Goal: Complete application form

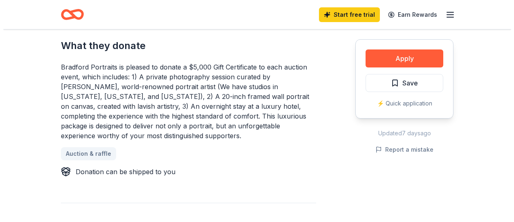
scroll to position [354, 0]
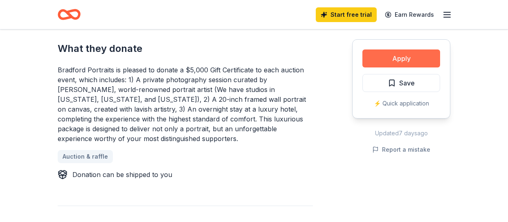
click at [408, 58] on button "Apply" at bounding box center [401, 58] width 78 height 18
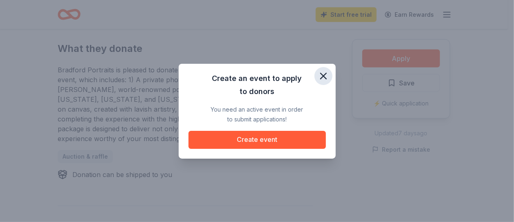
click at [324, 73] on icon "button" at bounding box center [323, 75] width 11 height 11
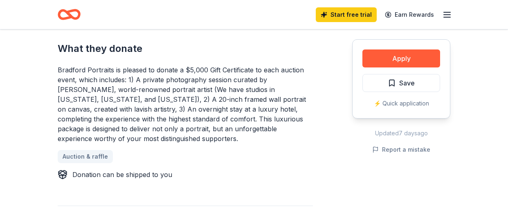
click at [389, 105] on div "⚡️ Quick application" at bounding box center [401, 104] width 78 height 10
click at [387, 65] on button "Apply" at bounding box center [401, 58] width 78 height 18
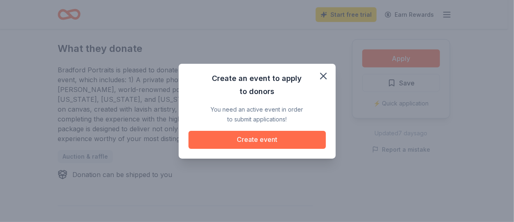
click at [273, 144] on button "Create event" at bounding box center [256, 140] width 137 height 18
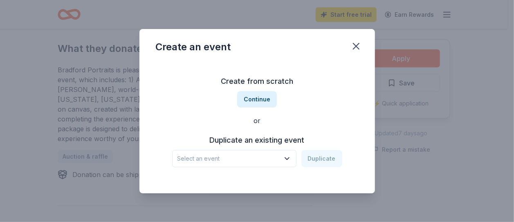
click at [263, 146] on h3 "Duplicate an existing event" at bounding box center [257, 140] width 170 height 13
click at [262, 138] on h3 "Duplicate an existing event" at bounding box center [257, 140] width 170 height 13
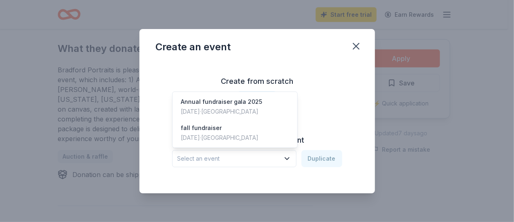
click at [184, 162] on span "Select an event" at bounding box center [228, 159] width 102 height 10
click at [192, 108] on div "Sep 13, 2025 · TX" at bounding box center [222, 112] width 82 height 10
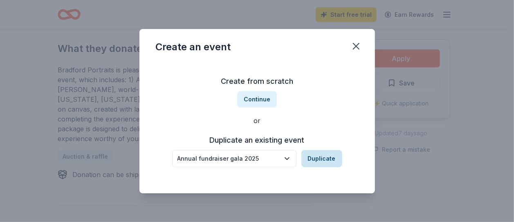
click at [317, 159] on button "Duplicate" at bounding box center [321, 158] width 41 height 17
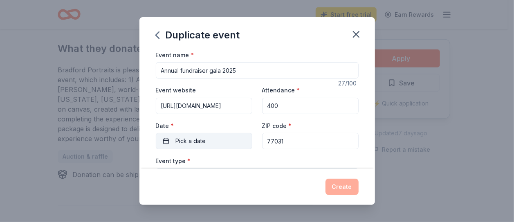
click at [220, 140] on button "Pick a date" at bounding box center [204, 141] width 96 height 16
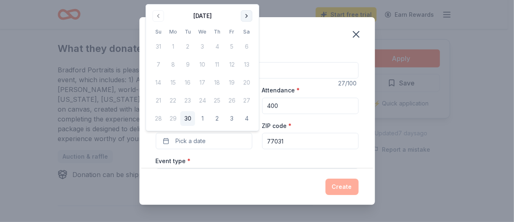
click at [244, 15] on button "Go to next month" at bounding box center [246, 15] width 11 height 11
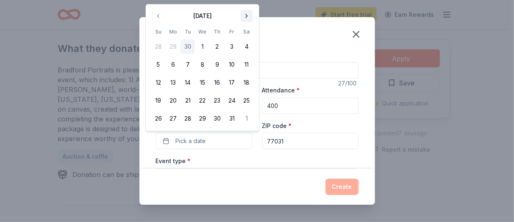
click at [244, 15] on button "Go to next month" at bounding box center [246, 15] width 11 height 11
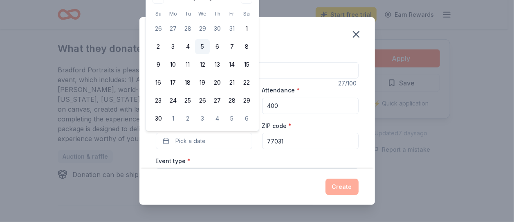
click at [204, 46] on button "5" at bounding box center [202, 46] width 15 height 15
click at [346, 193] on button "Create" at bounding box center [341, 187] width 33 height 16
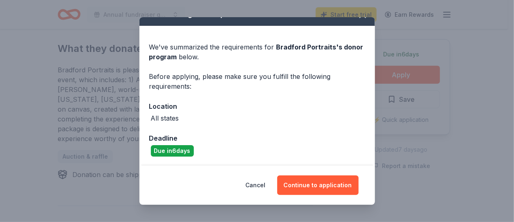
scroll to position [15, 0]
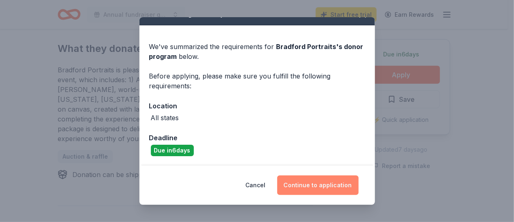
click at [333, 182] on button "Continue to application" at bounding box center [317, 185] width 81 height 20
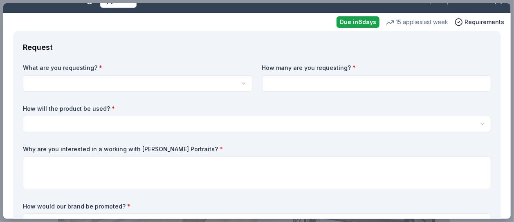
scroll to position [0, 0]
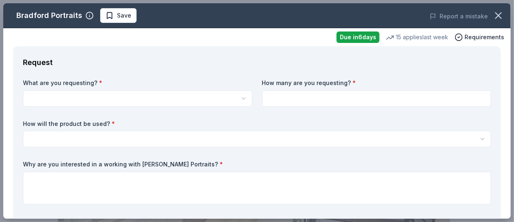
click at [123, 99] on html "Annual fundraiser gala 2025 Save Apply Due in 6 days Share Bradford Portraits N…" at bounding box center [257, 111] width 514 height 222
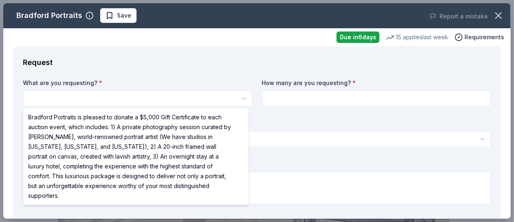
select select "Bradford Portraits is pleased to donate a $5,000 Gift Certificate to each aucti…"
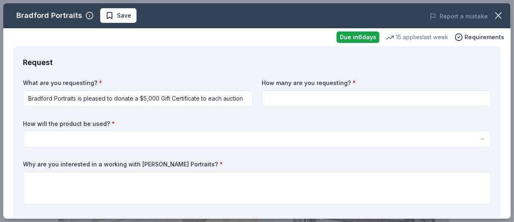
click at [299, 93] on input at bounding box center [376, 98] width 229 height 16
type input "1"
click at [132, 135] on html "Annual fundraiser gala 2025 Save Apply Due in 6 days Share Bradford Portraits N…" at bounding box center [257, 111] width 514 height 222
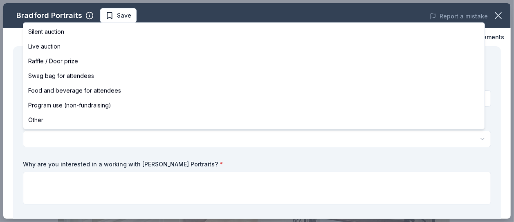
select select "liveAuction"
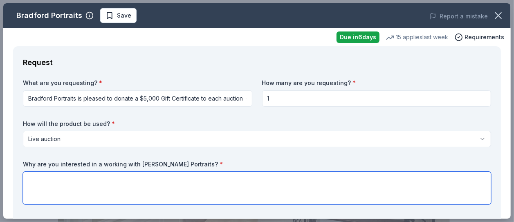
click at [287, 183] on textarea at bounding box center [257, 188] width 468 height 33
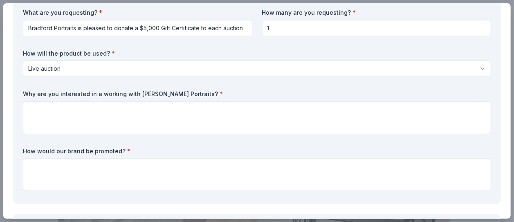
scroll to position [88, 0]
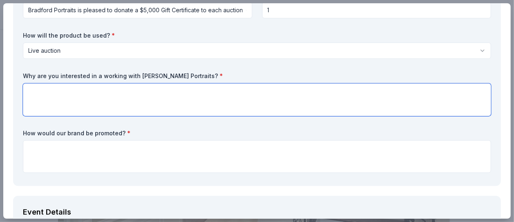
click at [163, 86] on textarea at bounding box center [257, 99] width 468 height 33
type textarea "T"
type textarea "e"
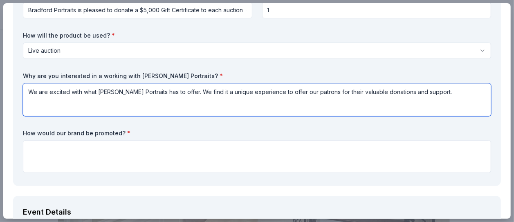
type textarea "We are excited with what Bradford Portraits has to offer. We find it a unique e…"
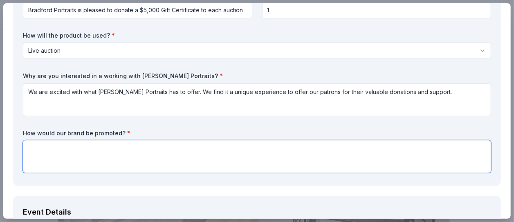
click at [73, 147] on textarea at bounding box center [257, 156] width 468 height 33
type textarea "We will"
